Goal: Feedback & Contribution: Contribute content

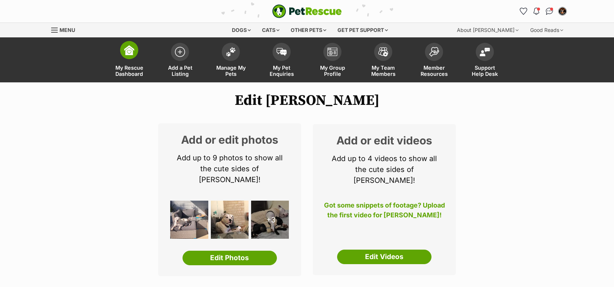
click at [128, 47] on img at bounding box center [129, 50] width 10 height 10
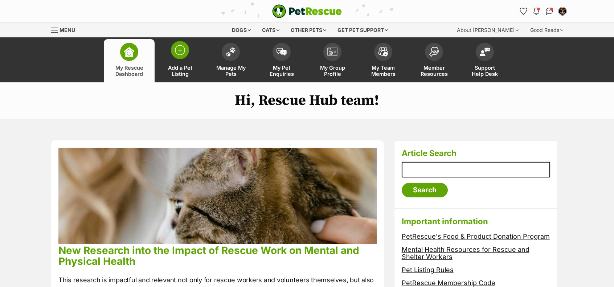
click at [192, 58] on link "Add a Pet Listing" at bounding box center [180, 60] width 51 height 43
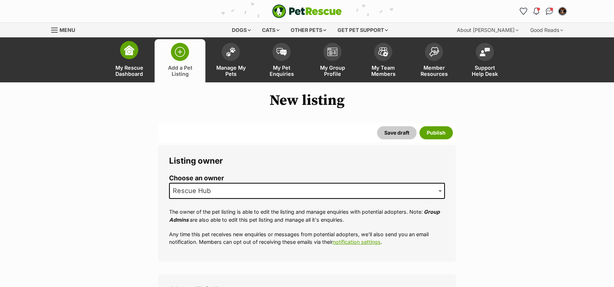
click at [125, 61] on link "My Rescue Dashboard" at bounding box center [129, 60] width 51 height 43
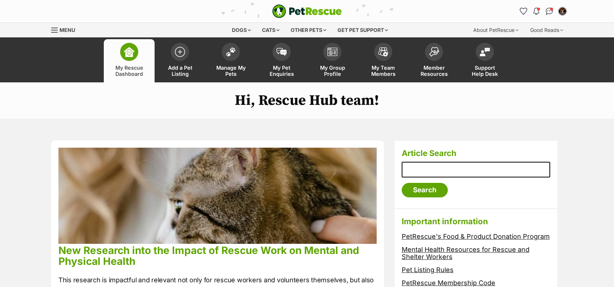
click at [59, 30] on link "Menu" at bounding box center [65, 29] width 29 height 13
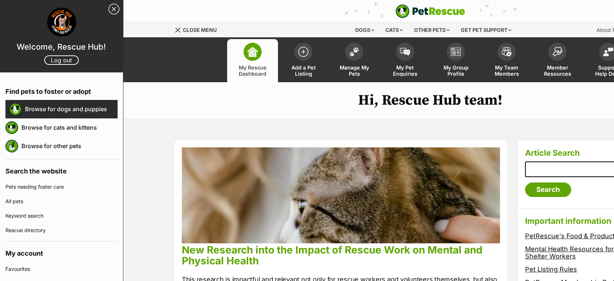
click at [54, 105] on link "Browse for dogs and puppies" at bounding box center [71, 109] width 93 height 15
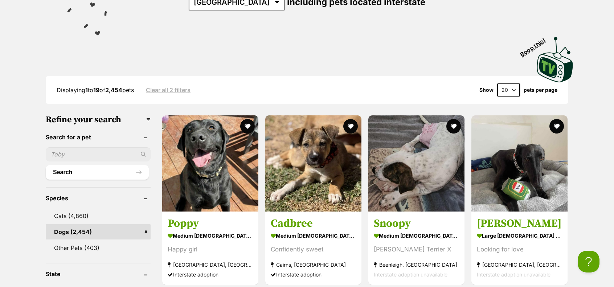
scroll to position [149, 0]
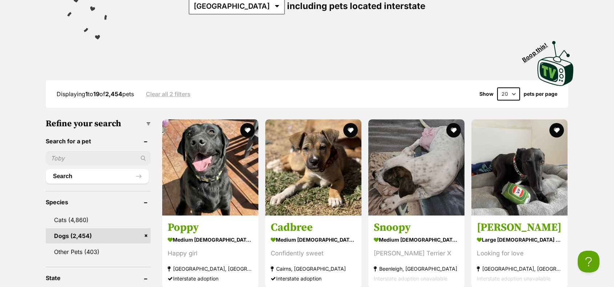
click at [102, 159] on input "text" at bounding box center [98, 158] width 105 height 14
type input "Gamer"
click at [46, 169] on button "Search" at bounding box center [97, 176] width 103 height 15
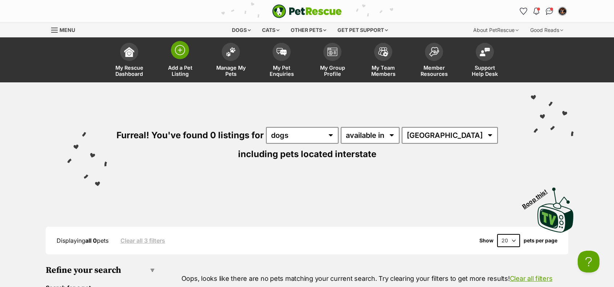
click at [177, 58] on span at bounding box center [180, 50] width 18 height 18
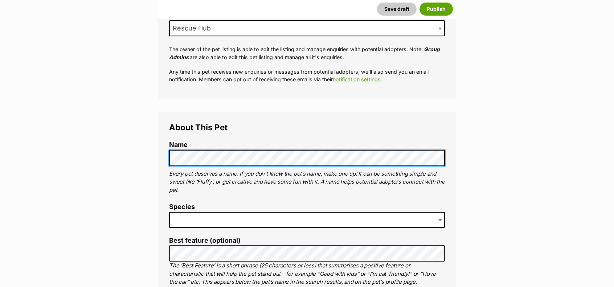
scroll to position [163, 0]
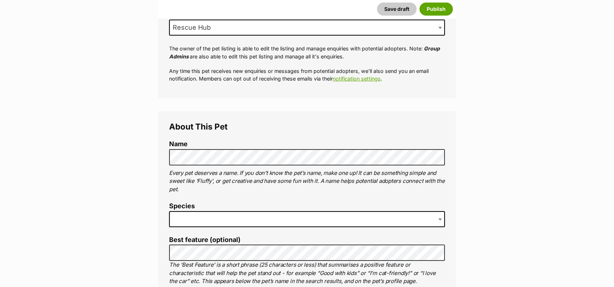
click at [214, 221] on span at bounding box center [307, 219] width 276 height 16
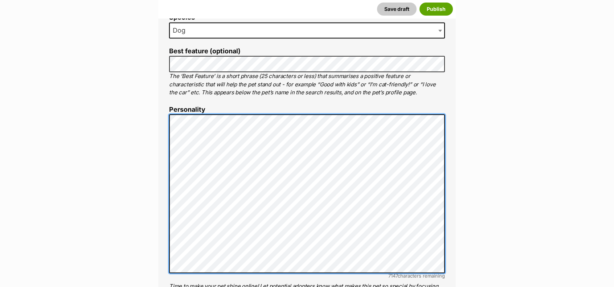
scroll to position [362, 0]
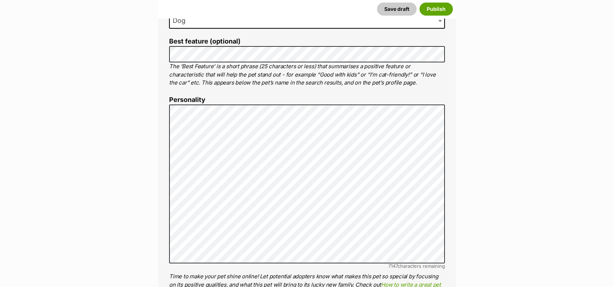
click at [208, 44] on label "Best feature (optional)" at bounding box center [307, 42] width 276 height 8
click at [165, 74] on div "About This Pet Name Henlo there, it looks like you might be using the pet name …" at bounding box center [306, 217] width 297 height 608
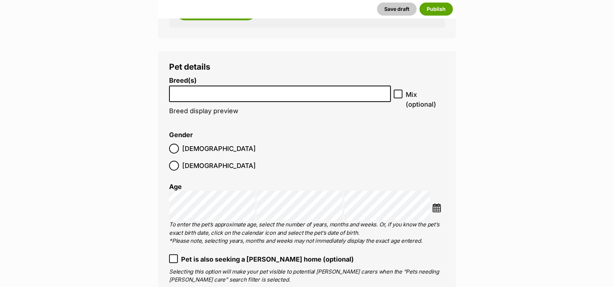
scroll to position [846, 0]
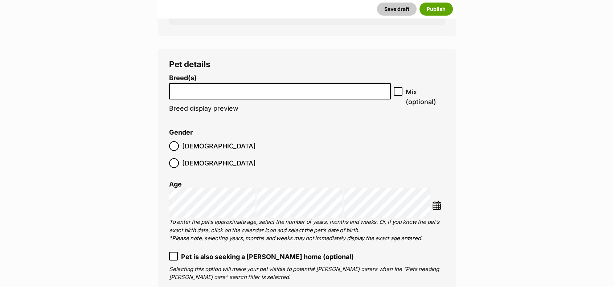
click at [193, 93] on input "search" at bounding box center [280, 90] width 217 height 8
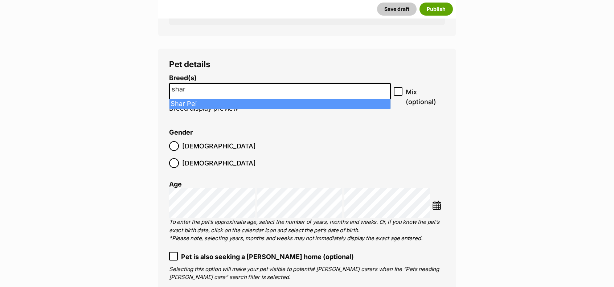
type input "shar"
select select "366"
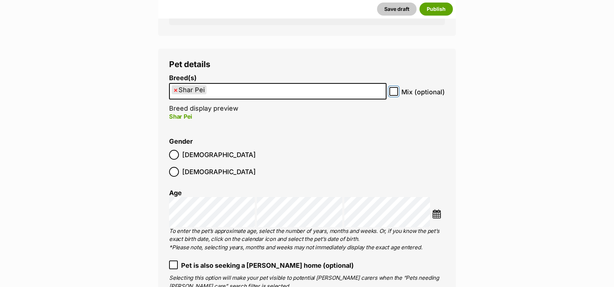
click at [395, 89] on input "Mix (optional)" at bounding box center [393, 91] width 9 height 9
checkbox input "true"
click at [280, 97] on ul "× Shar Pei" at bounding box center [278, 91] width 216 height 15
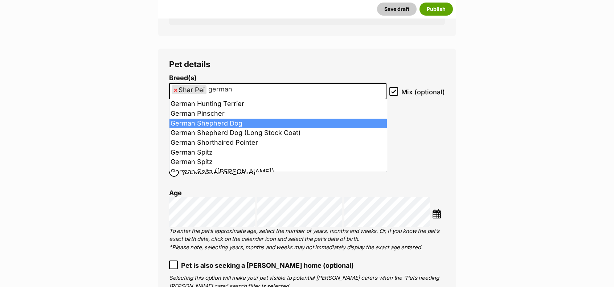
type input "german"
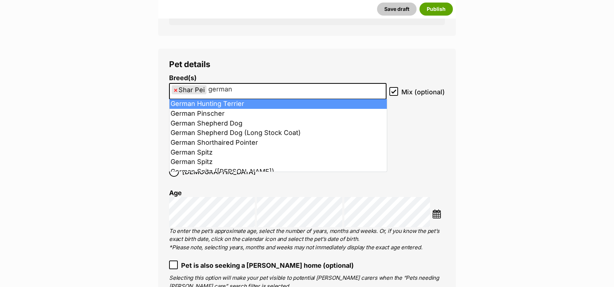
click at [247, 92] on ul "× Shar Pei german" at bounding box center [278, 91] width 216 height 15
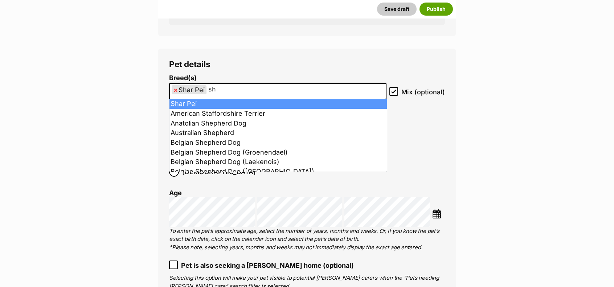
type input "s"
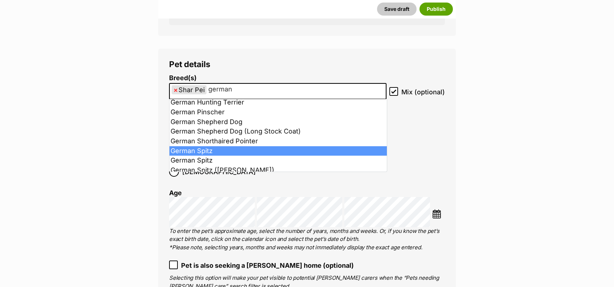
scroll to position [0, 0]
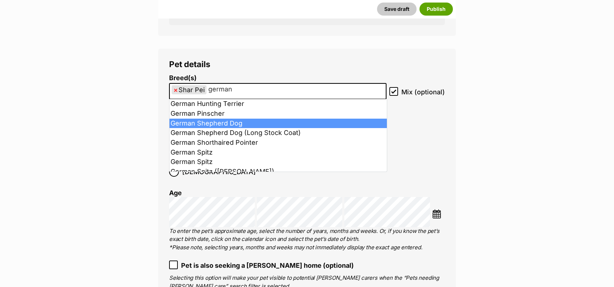
type input "german"
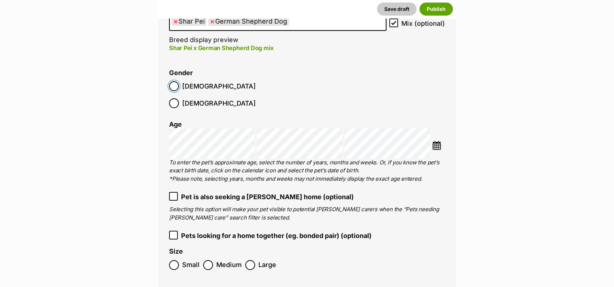
scroll to position [913, 0]
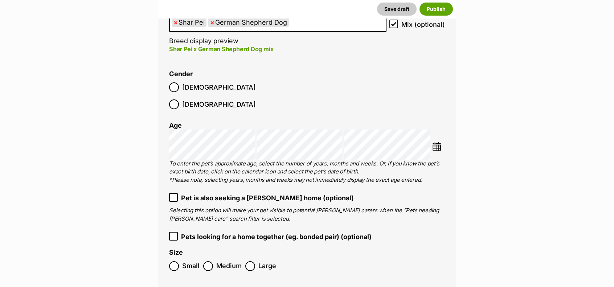
click at [433, 142] on img at bounding box center [436, 146] width 9 height 9
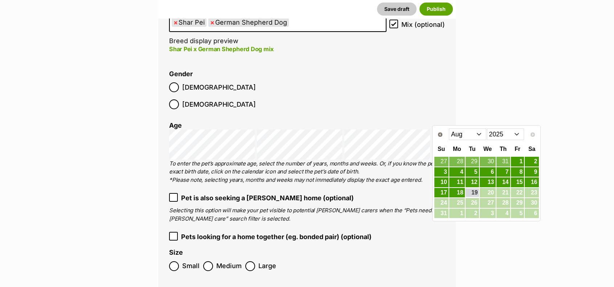
click at [498, 136] on select "2015 2016 2017 2018 2019 2020 2021 2022 2023 2024 2025" at bounding box center [505, 134] width 37 height 12
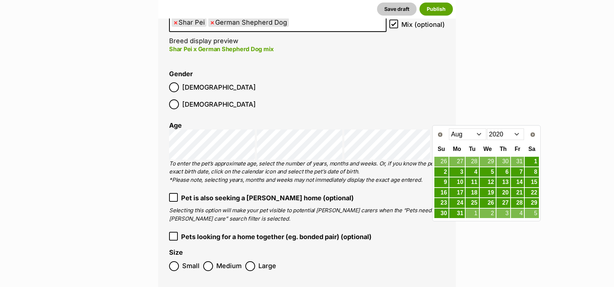
click at [477, 133] on select "Jan Feb Mar Apr May Jun Jul Aug Sep Oct Nov Dec" at bounding box center [467, 134] width 37 height 12
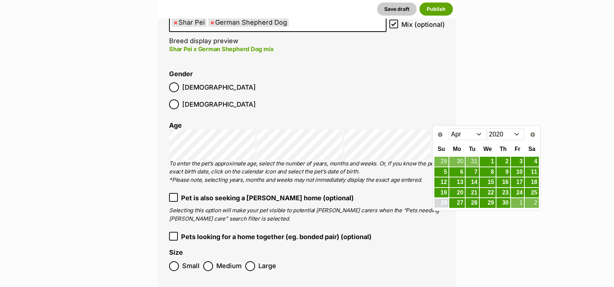
click at [443, 204] on link "26" at bounding box center [441, 202] width 14 height 9
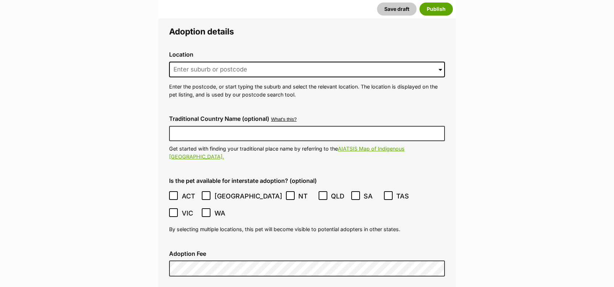
scroll to position [1718, 0]
click at [184, 62] on input at bounding box center [307, 70] width 276 height 16
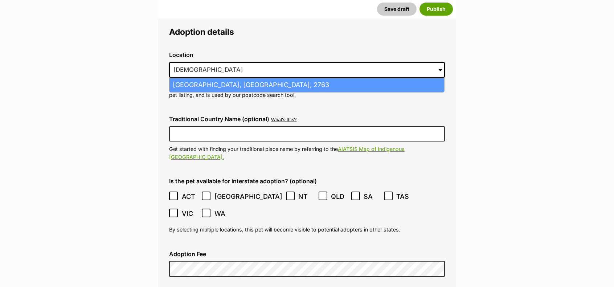
click at [206, 78] on li "Quakers Hill, New South Wales, 2763" at bounding box center [306, 85] width 275 height 14
type input "Quakers Hill, New South Wales, 2763"
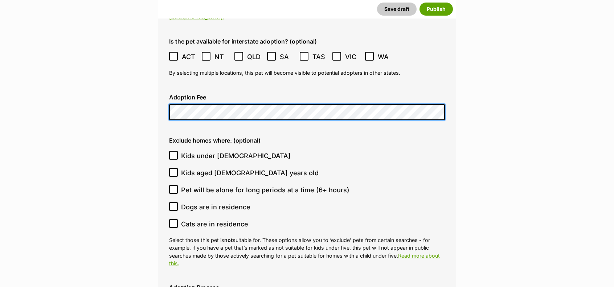
scroll to position [1862, 0]
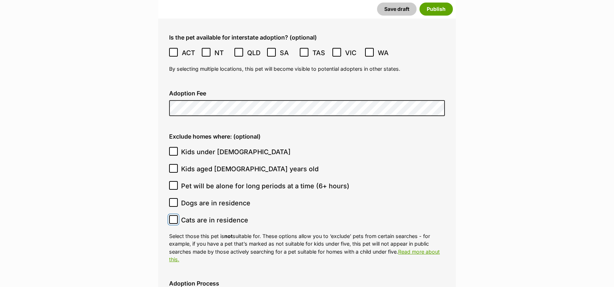
click at [176, 215] on input "Cats are in residence" at bounding box center [173, 219] width 9 height 9
checkbox input "true"
click at [177, 198] on input "Dogs are in residence" at bounding box center [173, 202] width 9 height 9
checkbox input "true"
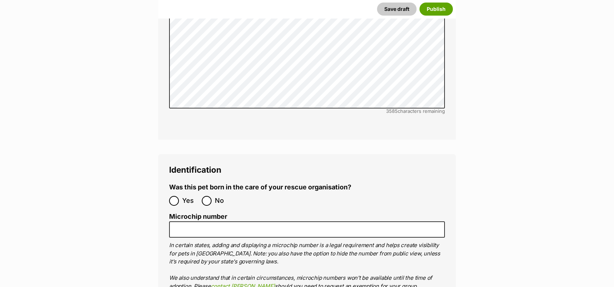
scroll to position [2244, 0]
click at [206, 196] on input "No" at bounding box center [207, 201] width 10 height 10
radio input "true"
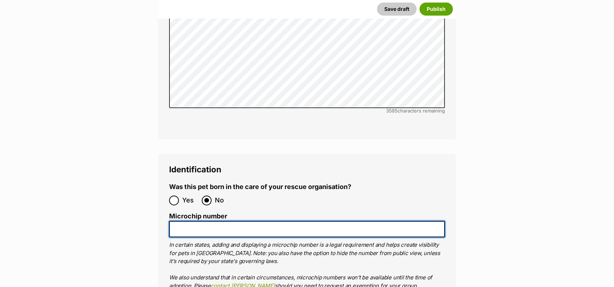
click at [193, 221] on input "Microchip number" at bounding box center [307, 229] width 276 height 16
paste input "991003000537105"
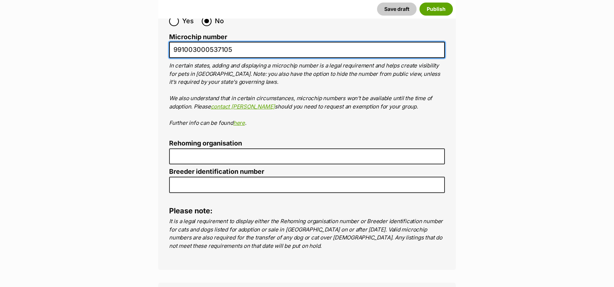
scroll to position [2424, 0]
type input "991003000537105"
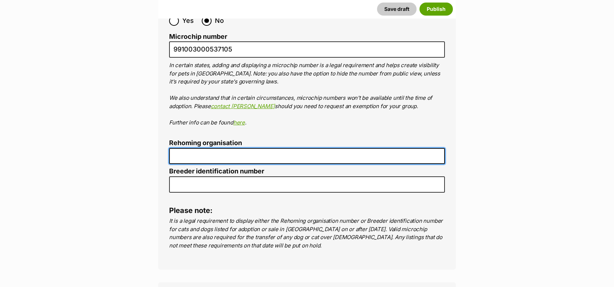
click at [253, 148] on input "Rehoming organisation" at bounding box center [307, 156] width 276 height 16
type input "R251000072"
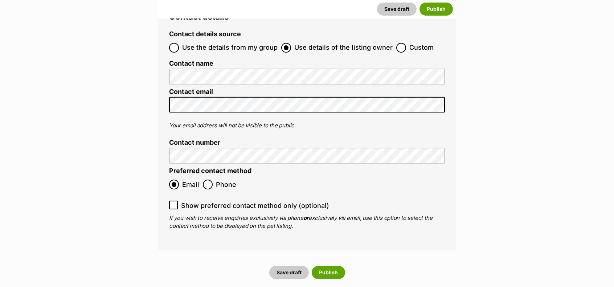
scroll to position [2708, 0]
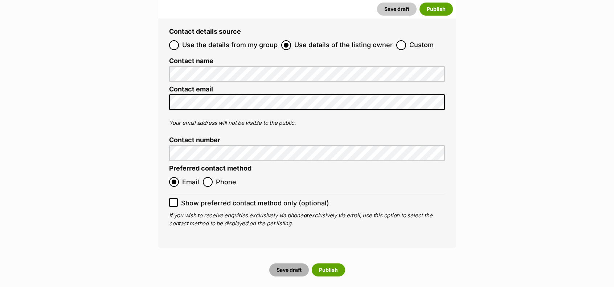
click at [302, 263] on button "Save draft" at bounding box center [289, 269] width 40 height 13
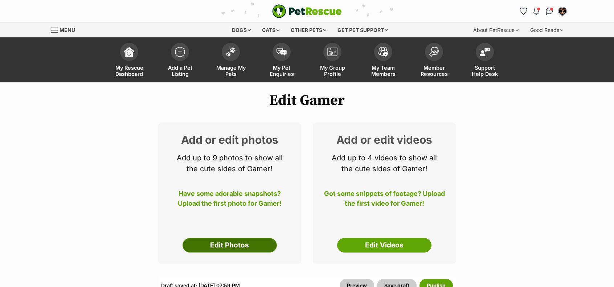
click at [222, 246] on link "Edit Photos" at bounding box center [229, 245] width 94 height 15
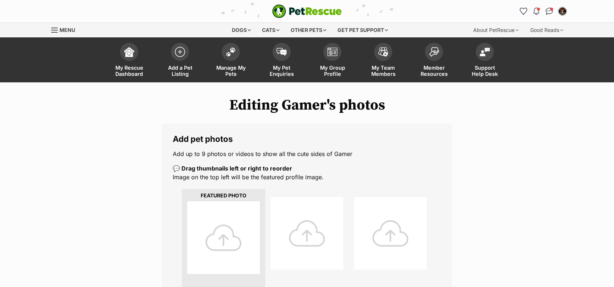
click at [268, 245] on li at bounding box center [306, 239] width 83 height 93
click at [313, 231] on div at bounding box center [307, 233] width 73 height 73
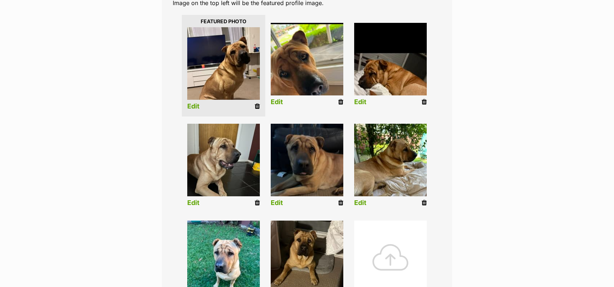
scroll to position [174, 0]
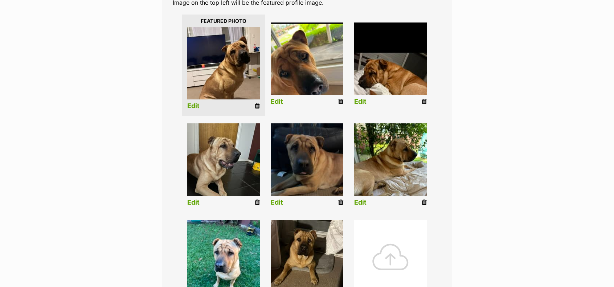
click at [334, 56] on img at bounding box center [307, 58] width 73 height 73
click at [273, 102] on link "Edit" at bounding box center [277, 102] width 12 height 8
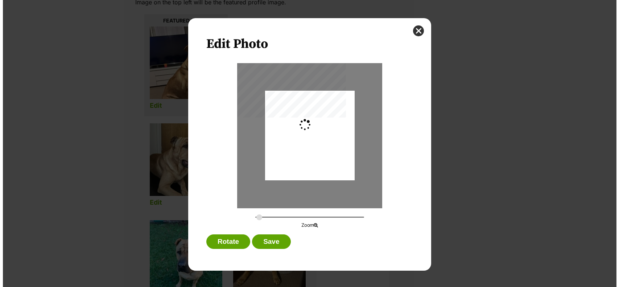
scroll to position [0, 0]
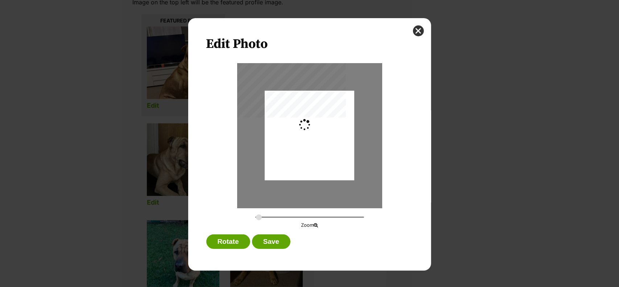
type input "0.2744"
drag, startPoint x: 318, startPoint y: 162, endPoint x: 321, endPoint y: 169, distance: 6.9
click at [321, 169] on div "Dialog Window - Close (Press escape to close)" at bounding box center [310, 142] width 90 height 194
click at [274, 244] on button "Save" at bounding box center [271, 241] width 38 height 15
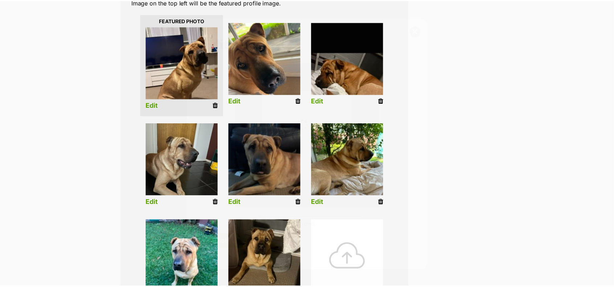
scroll to position [174, 0]
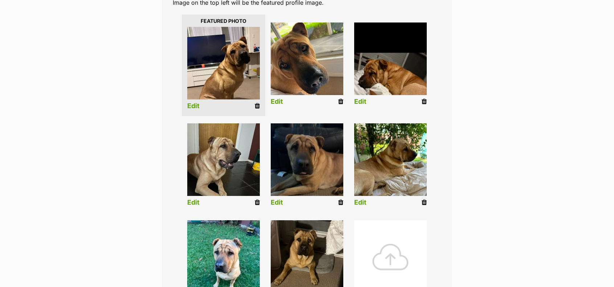
click at [401, 63] on img at bounding box center [390, 58] width 73 height 73
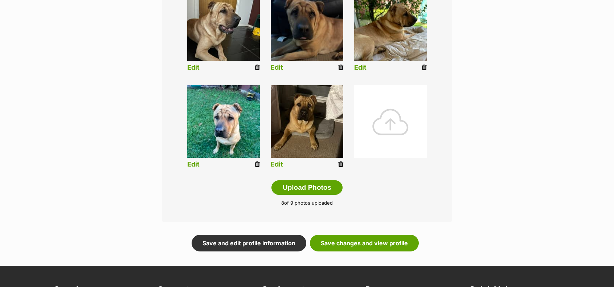
scroll to position [315, 0]
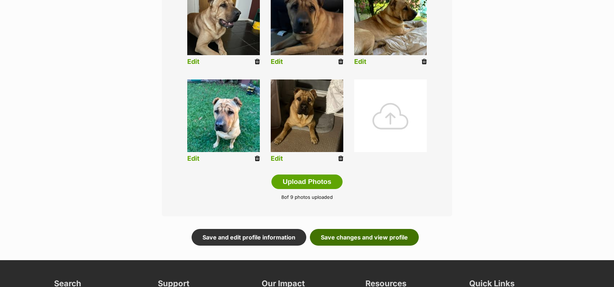
click at [356, 234] on link "Save changes and view profile" at bounding box center [364, 237] width 109 height 17
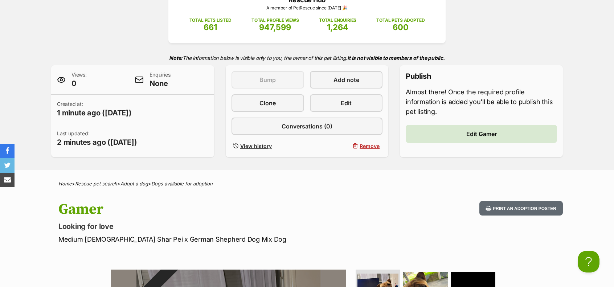
scroll to position [113, 0]
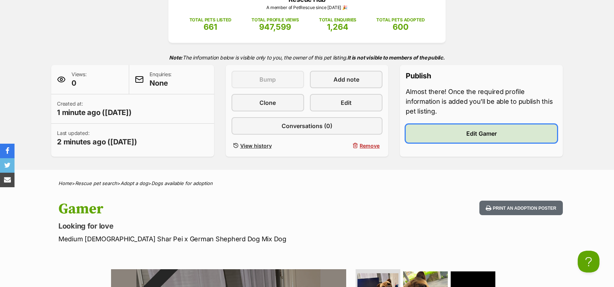
click at [445, 135] on link "Edit Gamer" at bounding box center [481, 133] width 151 height 18
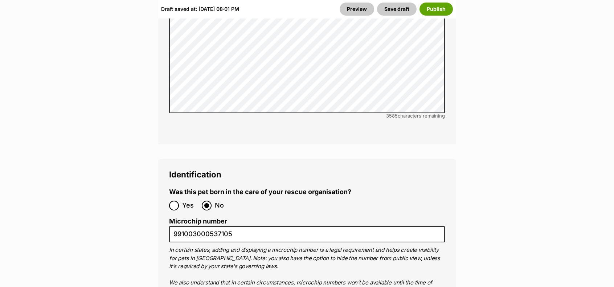
scroll to position [2412, 0]
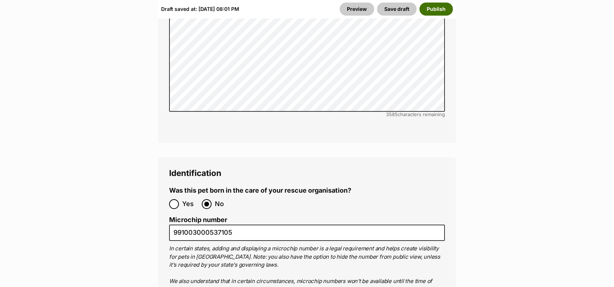
click at [431, 9] on button "Publish" at bounding box center [435, 9] width 33 height 13
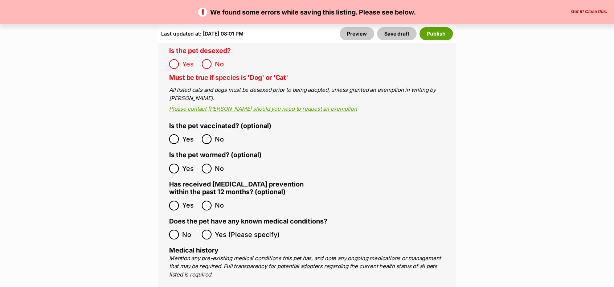
scroll to position [1452, 0]
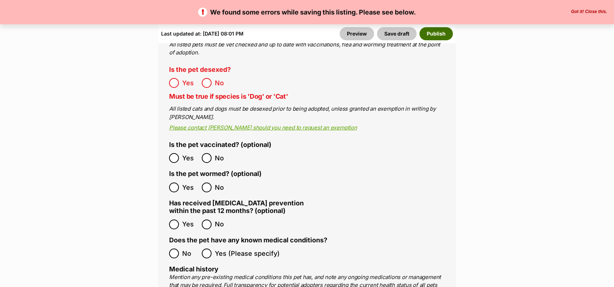
click at [445, 33] on button "Publish" at bounding box center [435, 33] width 33 height 13
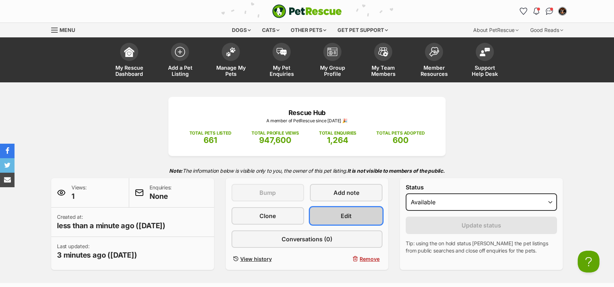
click at [348, 212] on span "Edit" at bounding box center [346, 215] width 11 height 9
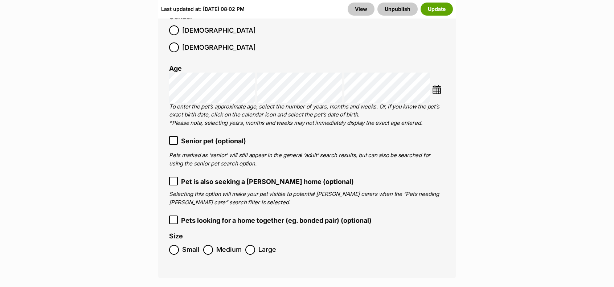
scroll to position [1131, 0]
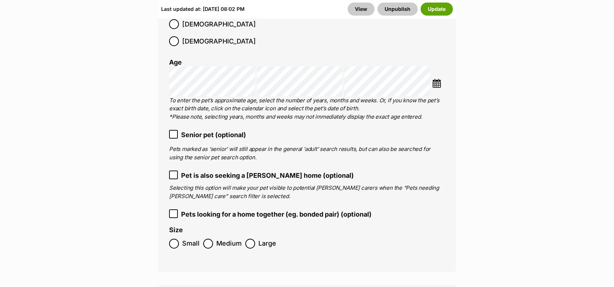
click at [257, 239] on label "Large" at bounding box center [260, 244] width 31 height 10
click at [432, 7] on button "Update" at bounding box center [436, 9] width 32 height 13
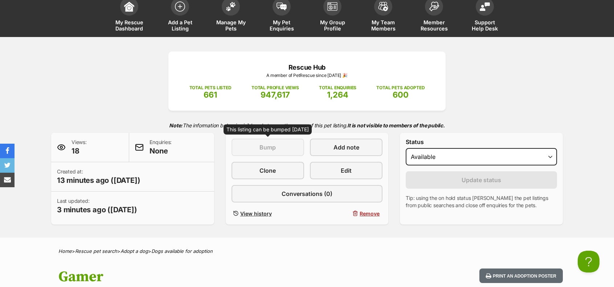
scroll to position [46, 0]
